Goal: Feedback & Contribution: Submit feedback/report problem

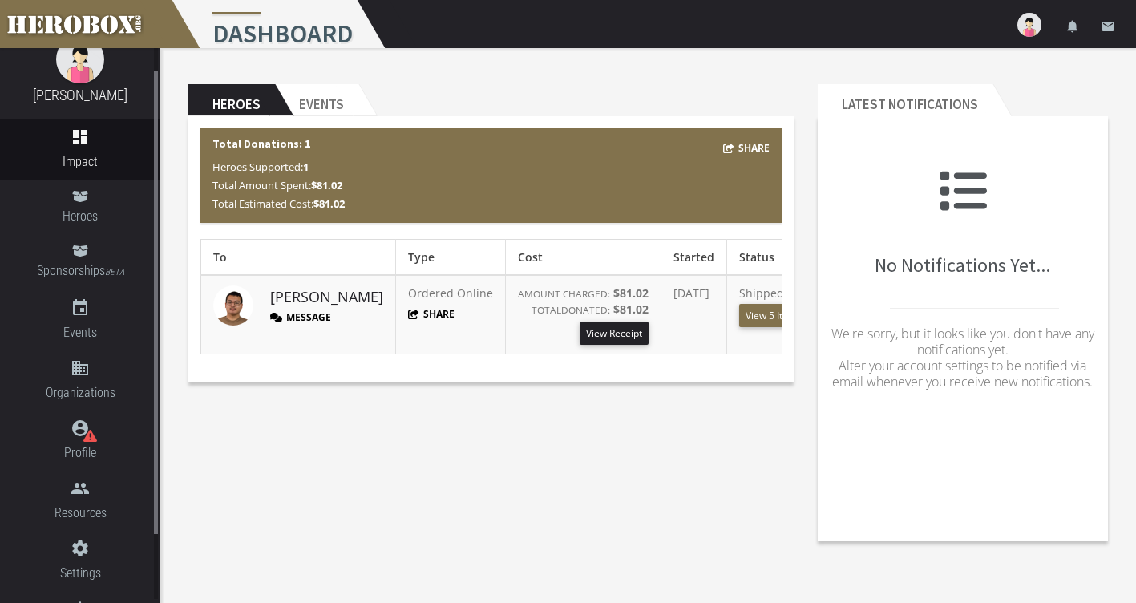
scroll to position [110, 0]
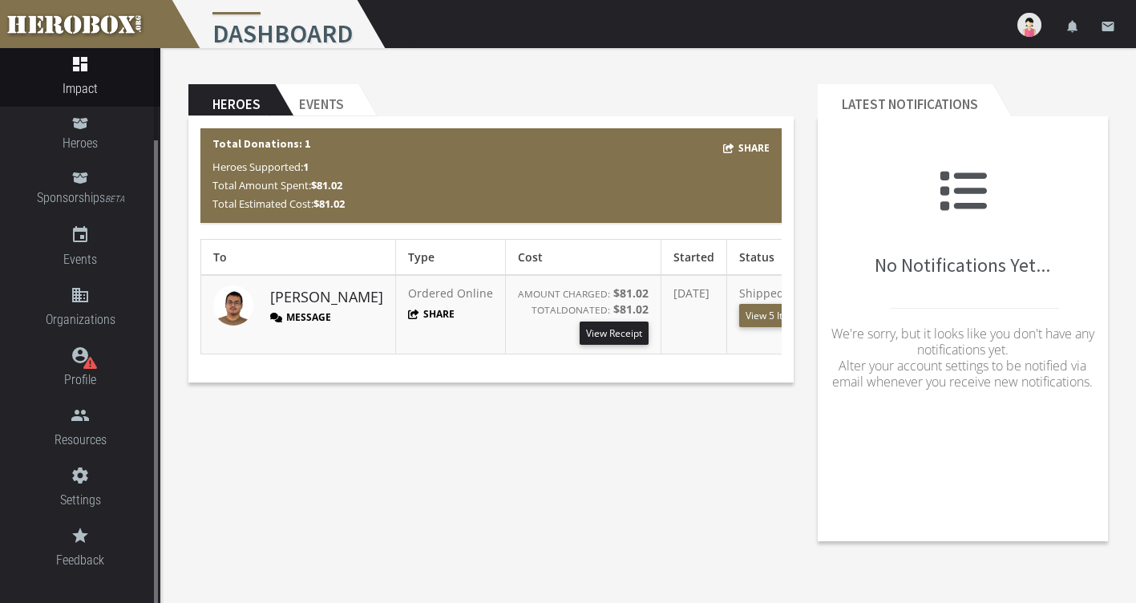
drag, startPoint x: 155, startPoint y: 213, endPoint x: 158, endPoint y: 362, distance: 148.4
click at [158, 362] on div "[PERSON_NAME] dashboard Impact Heroes Sponsorships BETA event Events domain Org…" at bounding box center [80, 349] width 160 height 603
click at [83, 545] on link "grade Feedback" at bounding box center [80, 548] width 160 height 60
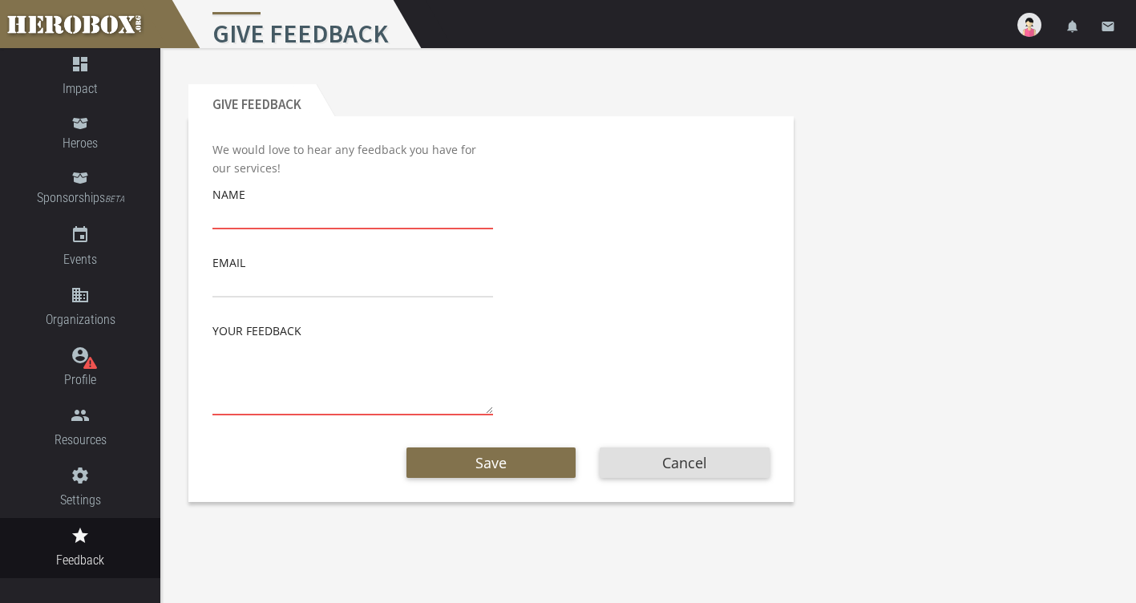
click at [260, 208] on input "text" at bounding box center [352, 217] width 281 height 26
type input "[PERSON_NAME]"
click at [277, 281] on input "email" at bounding box center [352, 285] width 281 height 26
type input "[EMAIL_ADDRESS][DOMAIN_NAME]"
click at [223, 396] on textarea at bounding box center [352, 377] width 281 height 75
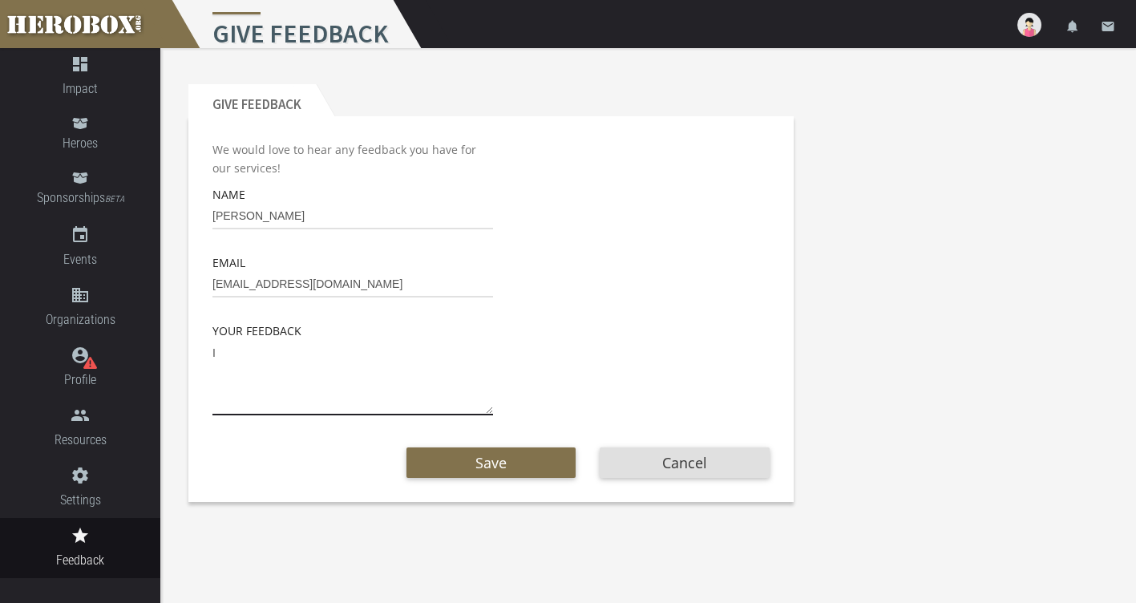
type textarea "I"
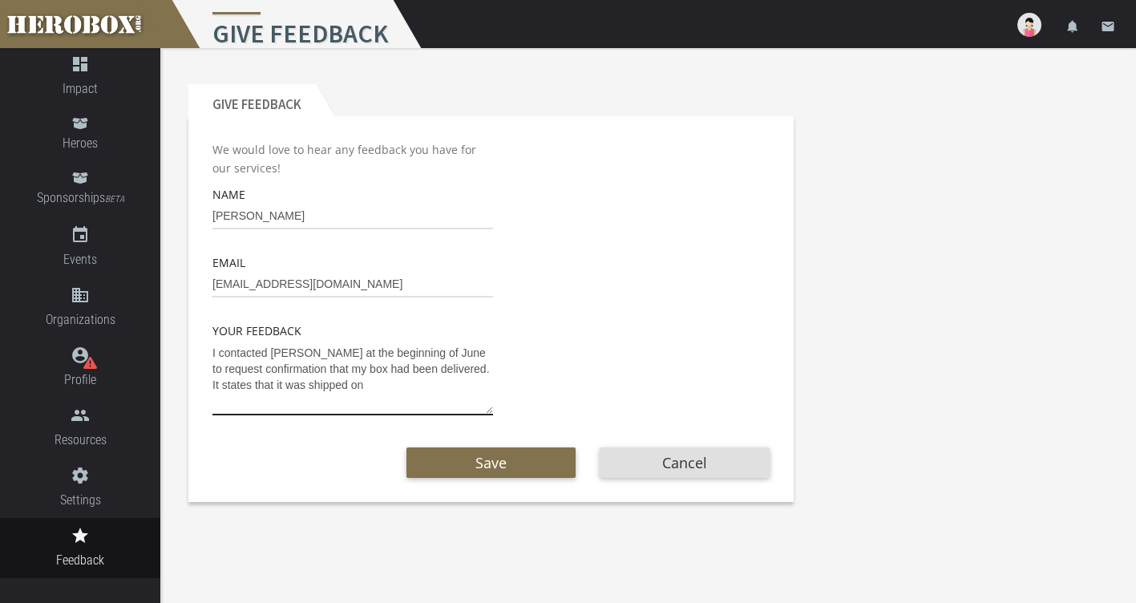
type textarea "I contacted [PERSON_NAME] at the beginning of June to request confirmation that…"
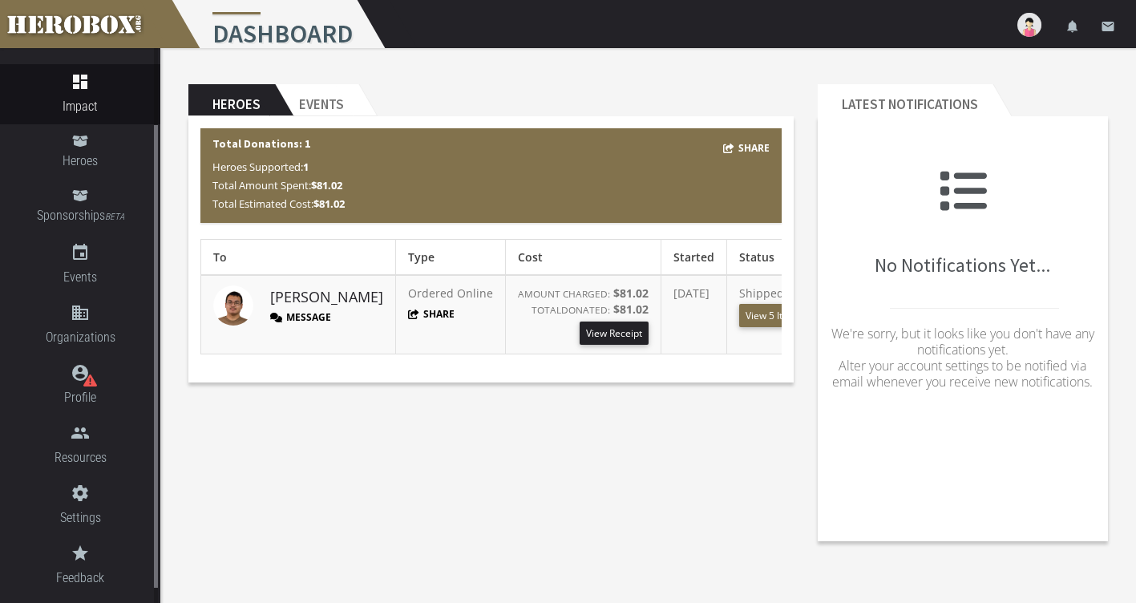
scroll to position [110, 0]
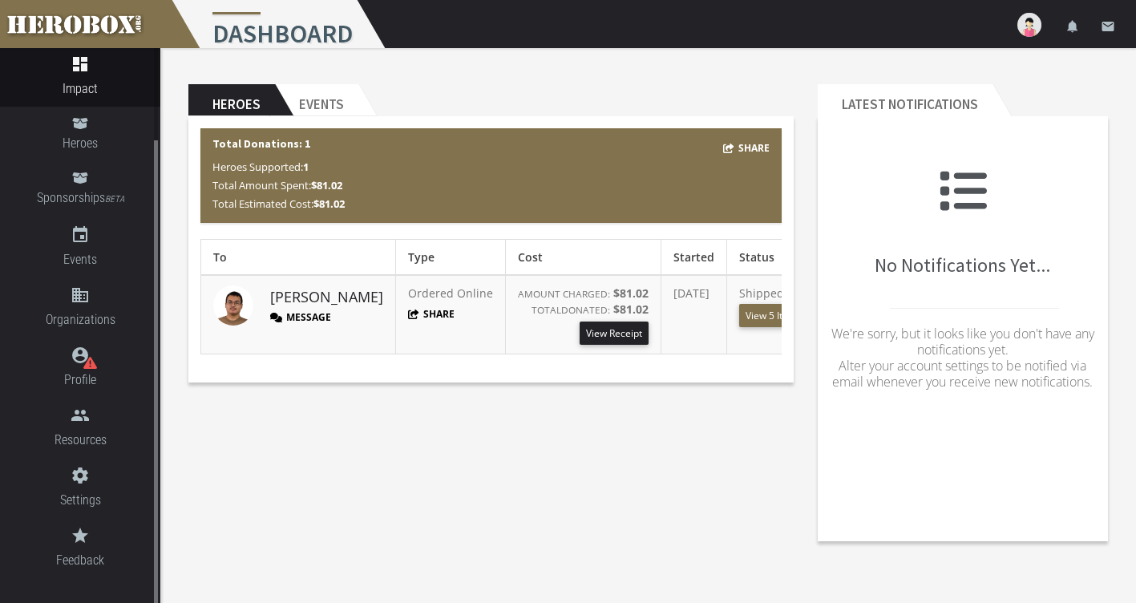
drag, startPoint x: 157, startPoint y: 331, endPoint x: 172, endPoint y: 467, distance: 137.2
click at [172, 467] on div "[PERSON_NAME] dashboard Impact Heroes Sponsorships BETA event Events domain Org…" at bounding box center [568, 279] width 1136 height 558
click at [96, 552] on span "Feedback" at bounding box center [80, 560] width 160 height 20
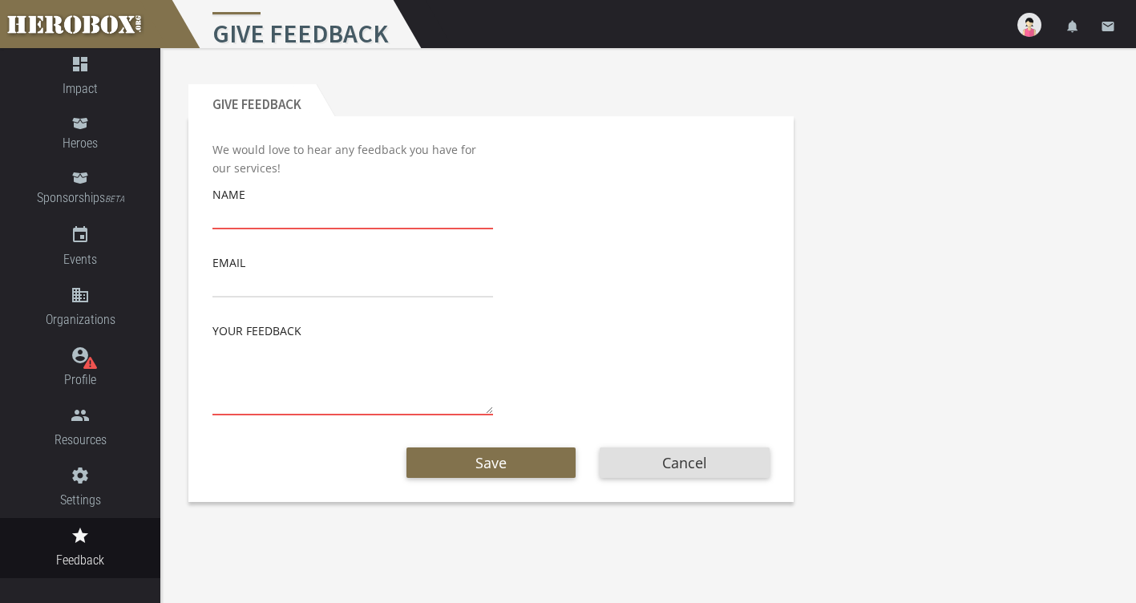
click at [272, 212] on input "text" at bounding box center [352, 217] width 281 height 26
type input "j"
type input "[PERSON_NAME]"
click at [342, 282] on input "email" at bounding box center [352, 285] width 281 height 26
type input "[EMAIL_ADDRESS][DOMAIN_NAME]"
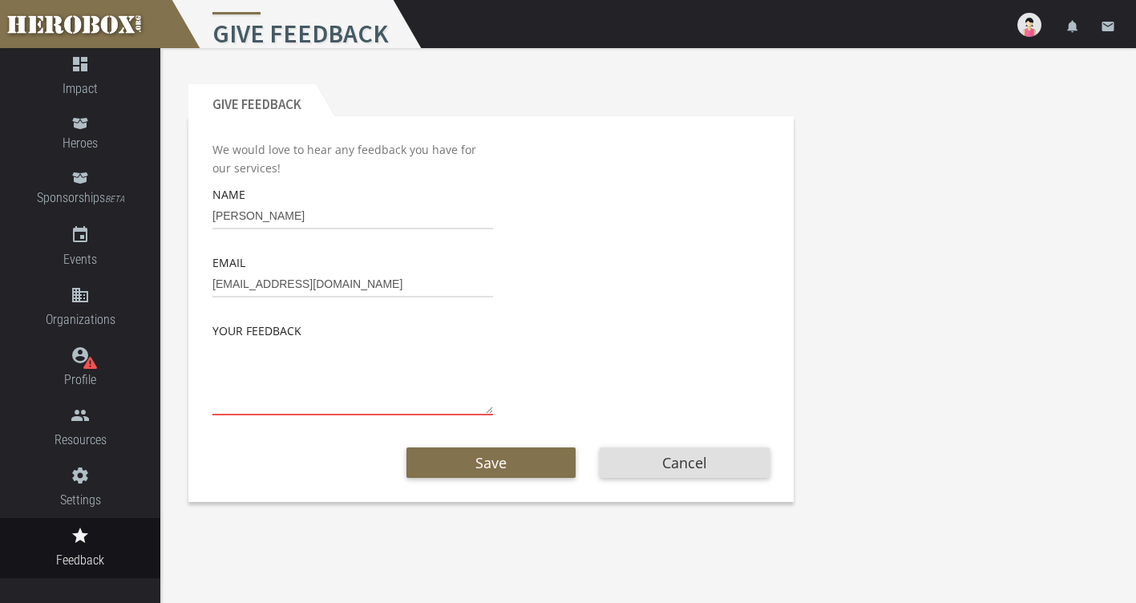
click at [238, 351] on textarea at bounding box center [352, 377] width 281 height 75
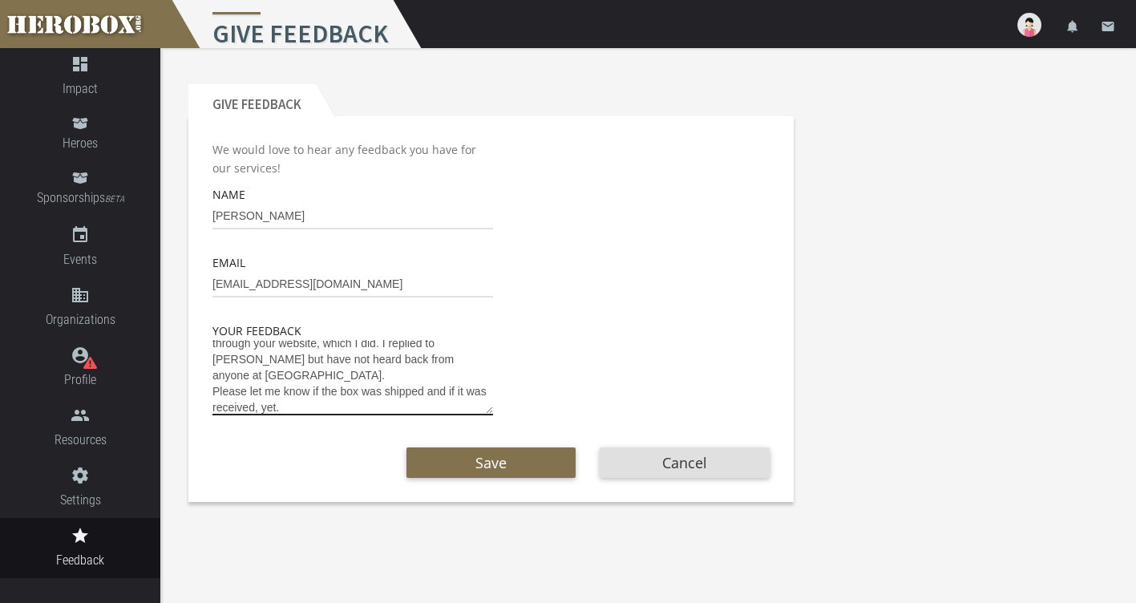
scroll to position [90, 0]
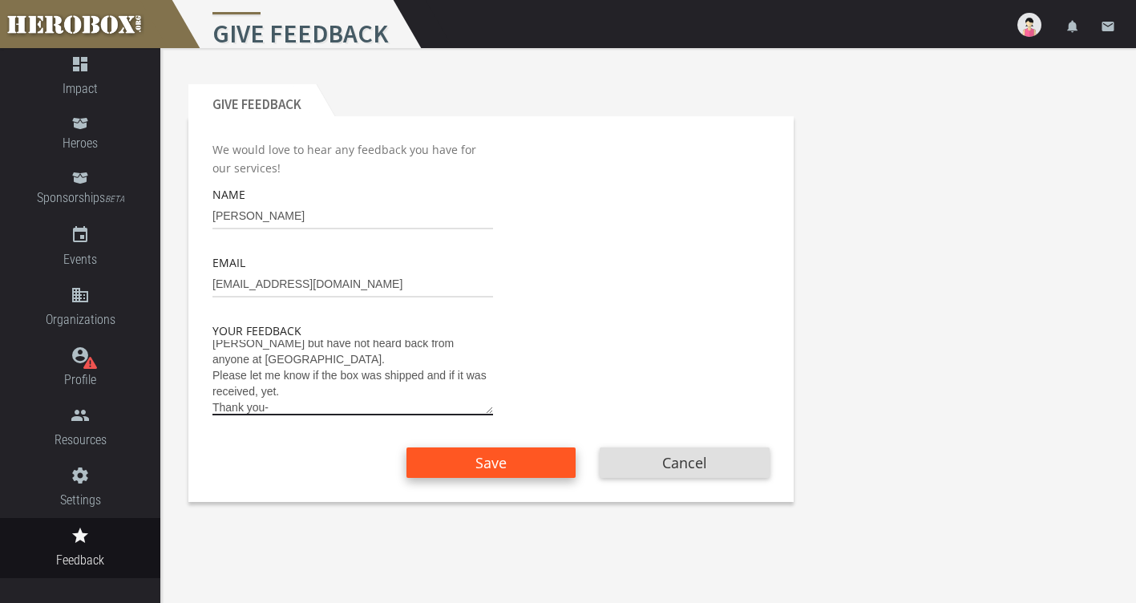
type textarea "i contacted HeroBox at the beginning of September to confirm that my box had be…"
click at [494, 463] on span "Save" at bounding box center [491, 462] width 31 height 19
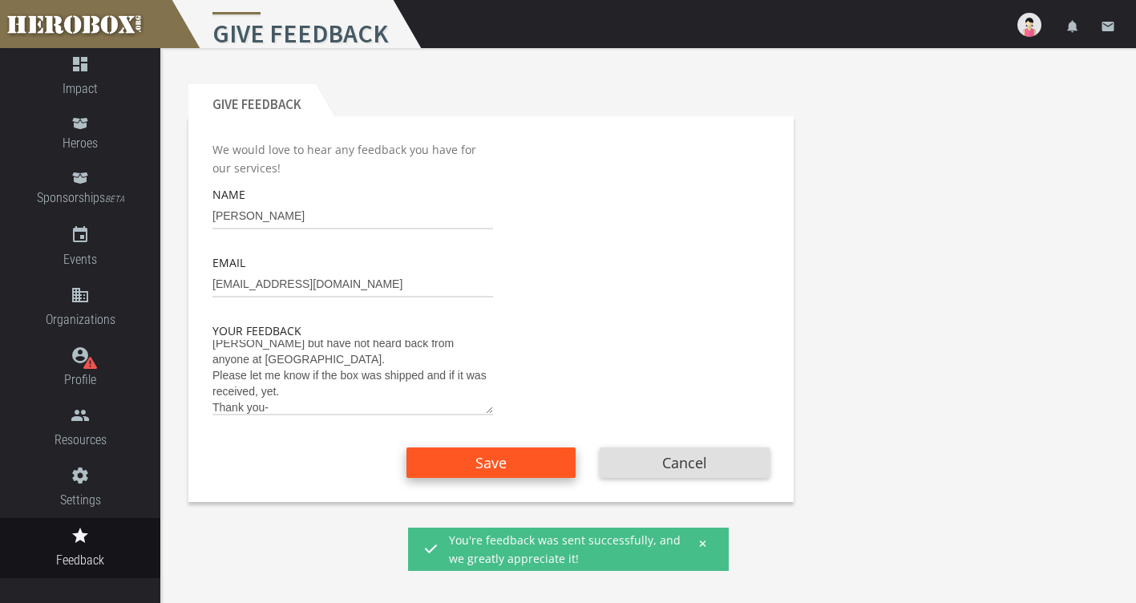
click at [487, 459] on span "Save" at bounding box center [491, 462] width 31 height 19
click at [1103, 101] on div "Give Feedback We would love to hear any feedback you have for our services! Nam…" at bounding box center [648, 281] width 976 height 466
